Goal: Complete application form

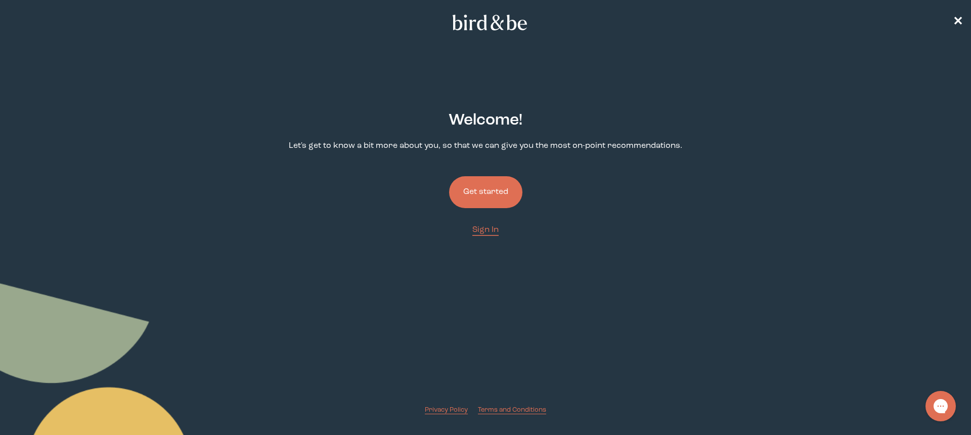
click at [477, 195] on button "Get started" at bounding box center [485, 192] width 73 height 32
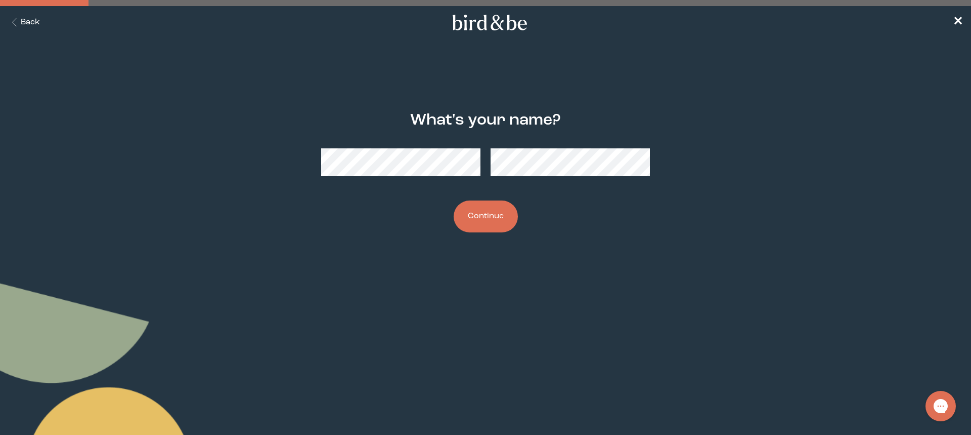
click at [470, 210] on button "Continue" at bounding box center [486, 216] width 64 height 32
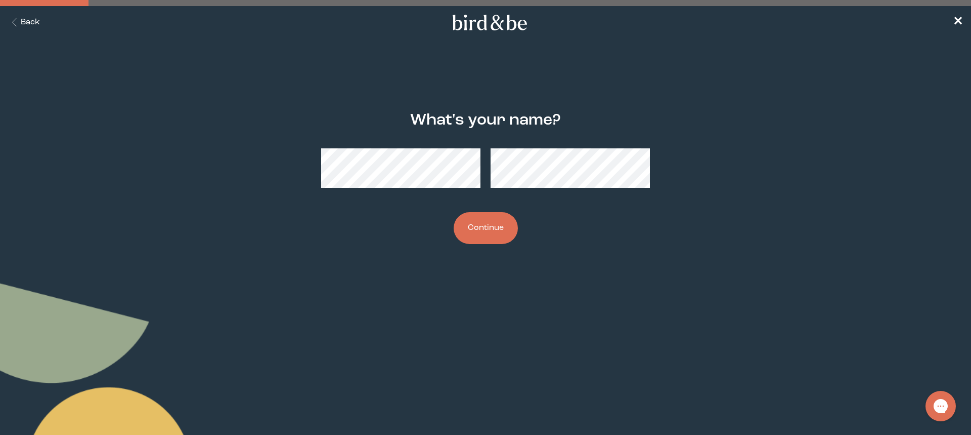
click at [964, 26] on nav "Back ✕" at bounding box center [485, 22] width 971 height 32
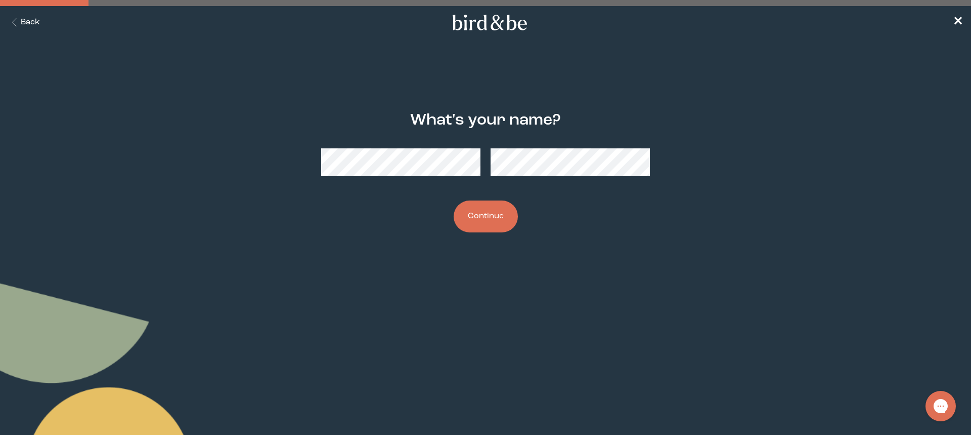
click at [476, 214] on button "Continue" at bounding box center [486, 216] width 64 height 32
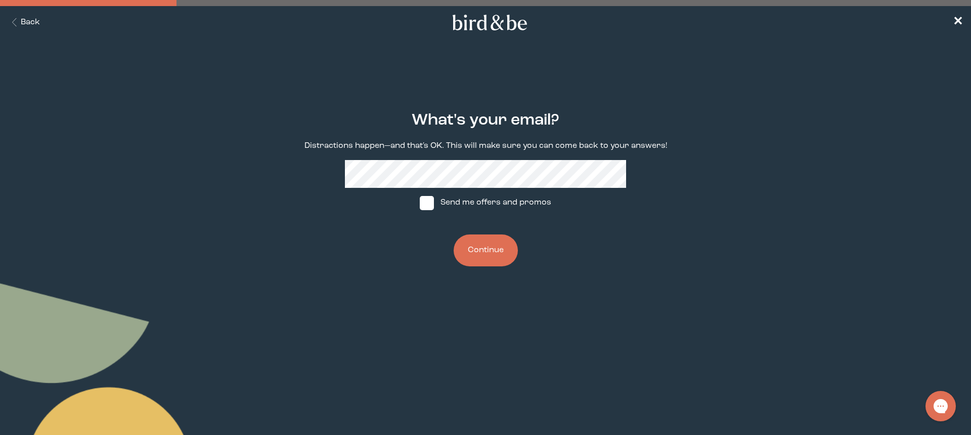
click at [491, 255] on button "Continue" at bounding box center [486, 250] width 64 height 32
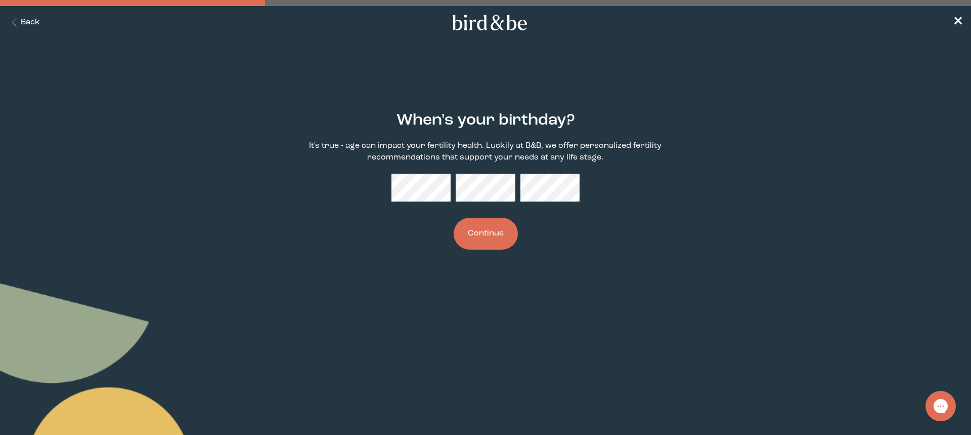
click at [484, 239] on button "Continue" at bounding box center [486, 234] width 64 height 32
click at [493, 235] on button "Continue" at bounding box center [486, 234] width 64 height 32
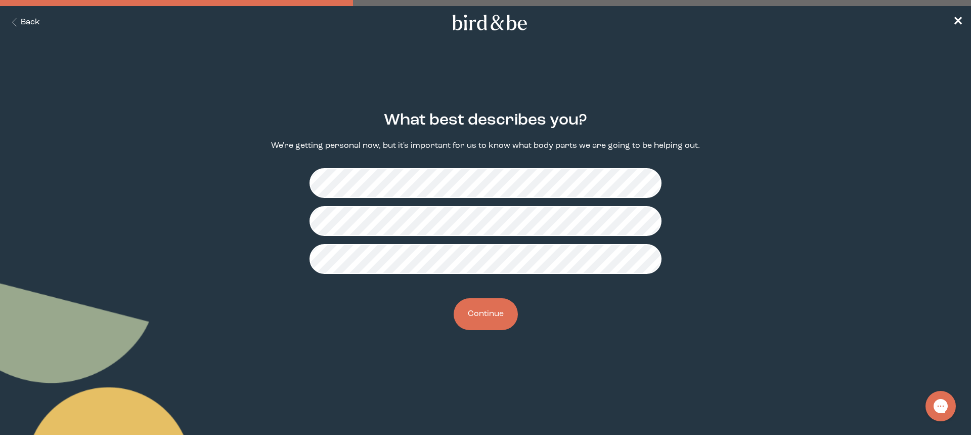
click at [479, 318] on button "Continue" at bounding box center [486, 314] width 64 height 32
click at [491, 317] on button "Continue" at bounding box center [486, 314] width 64 height 32
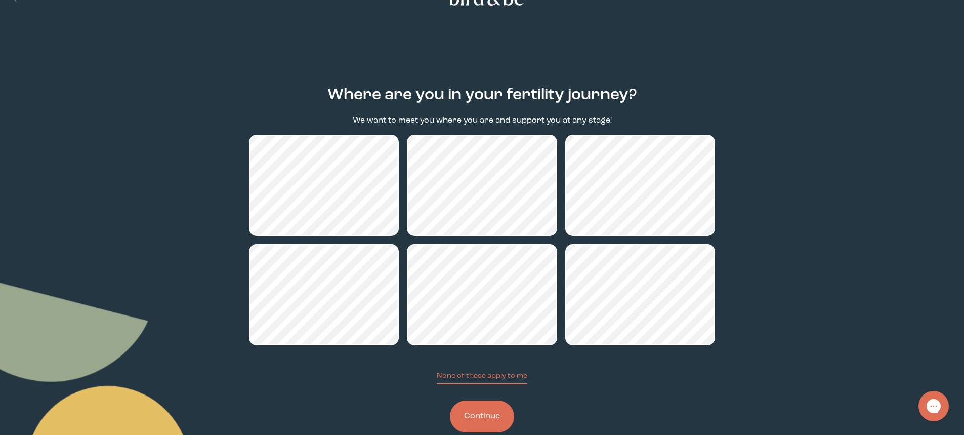
scroll to position [47, 0]
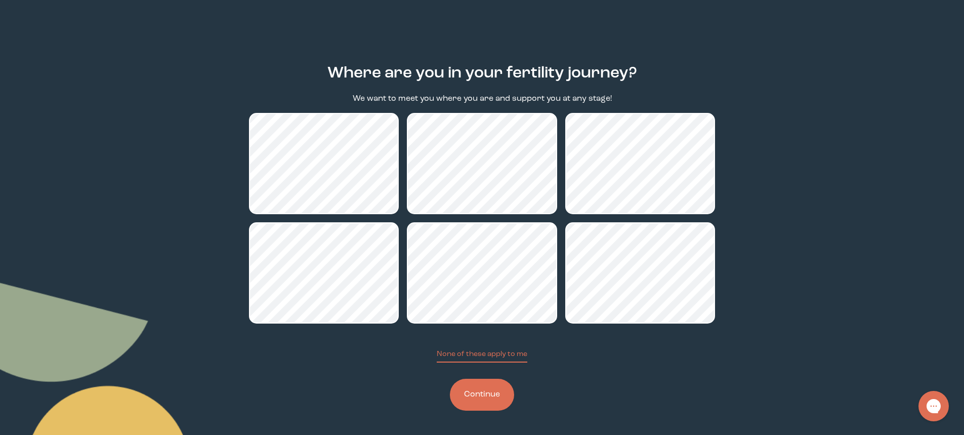
click at [483, 393] on button "Continue" at bounding box center [482, 394] width 64 height 32
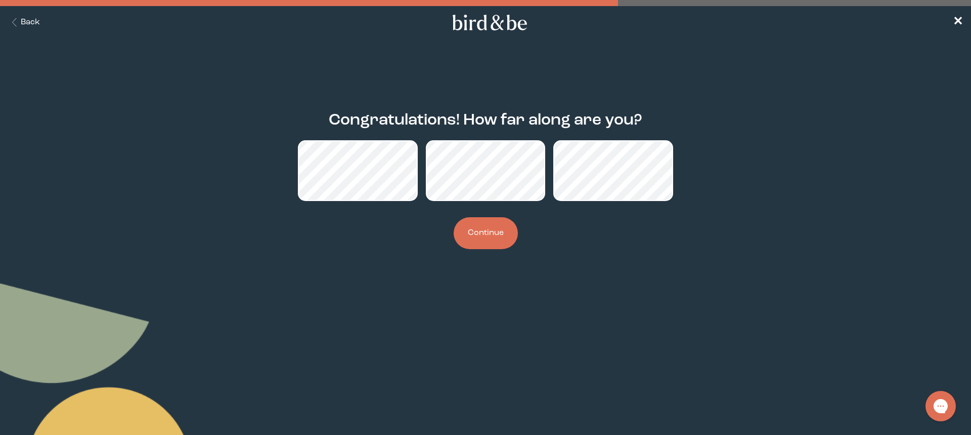
click at [493, 241] on button "Continue" at bounding box center [486, 233] width 64 height 32
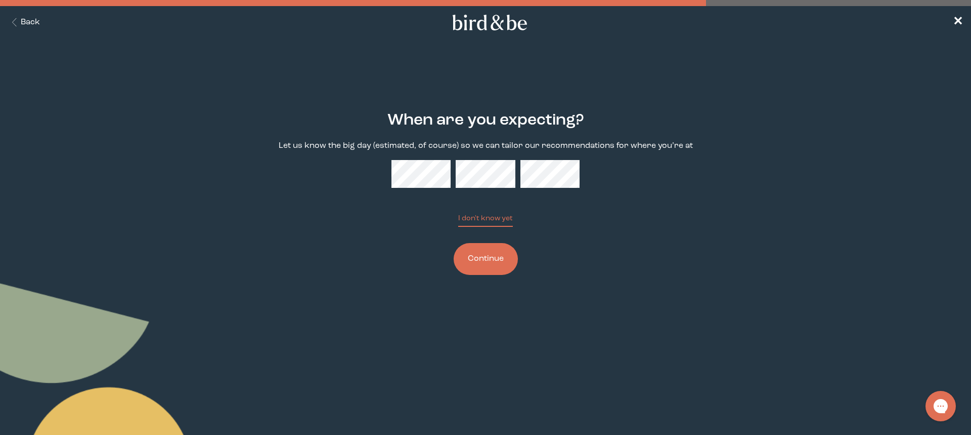
click at [497, 253] on button "Continue" at bounding box center [486, 259] width 64 height 32
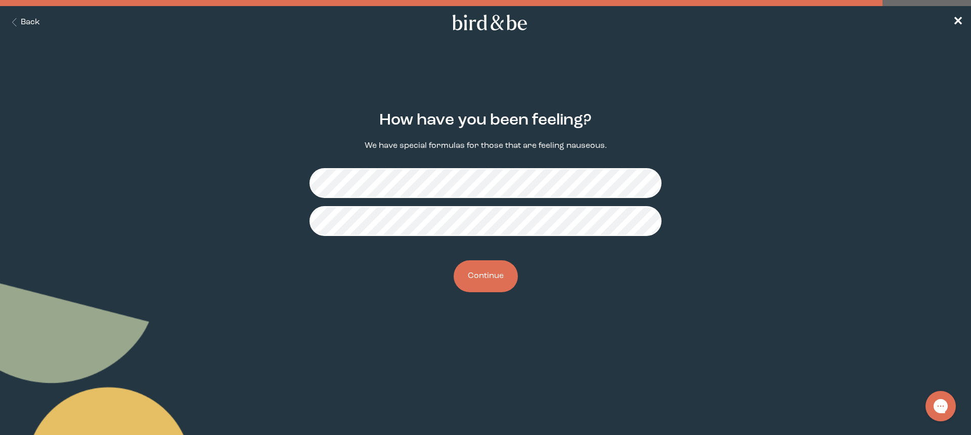
click at [488, 283] on button "Continue" at bounding box center [486, 276] width 64 height 32
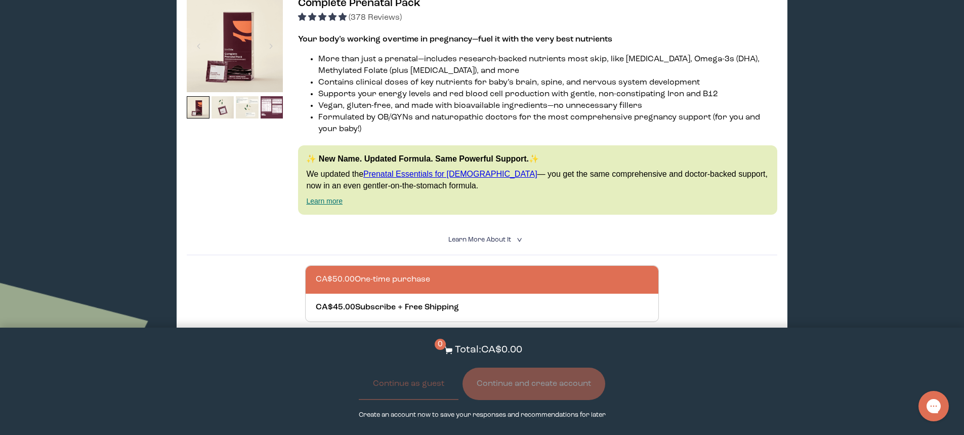
scroll to position [557, 0]
